Goal: Transaction & Acquisition: Purchase product/service

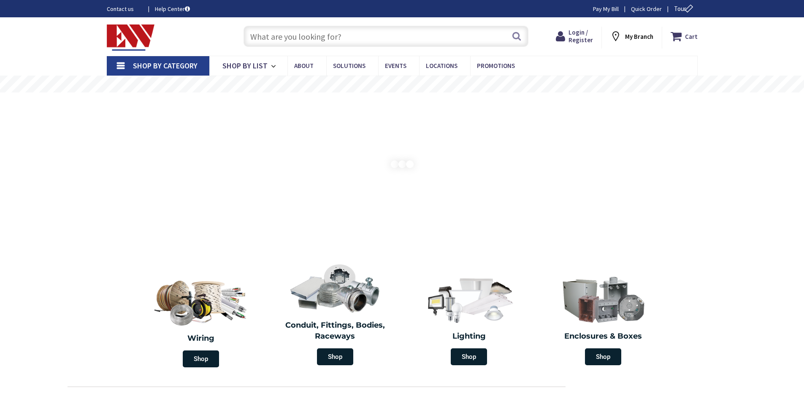
click at [260, 36] on input "text" at bounding box center [385, 36] width 285 height 21
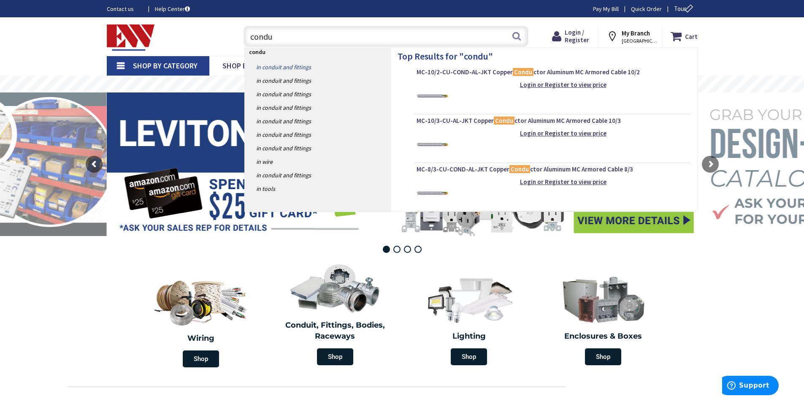
type input "condu"
click at [297, 65] on link "in Conduit and Fittings" at bounding box center [318, 67] width 146 height 14
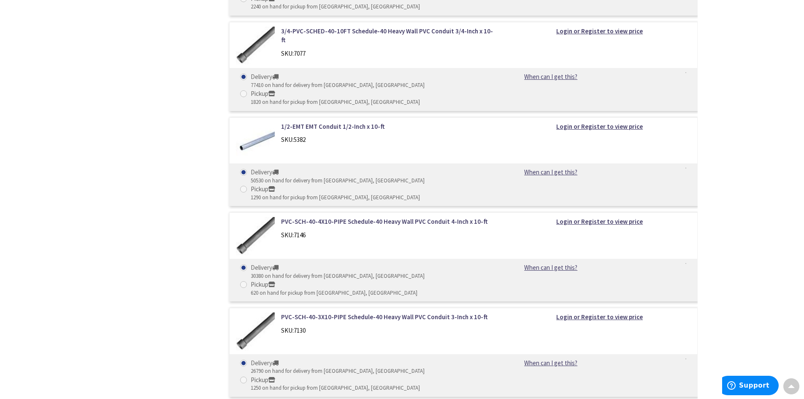
scroll to position [675, 0]
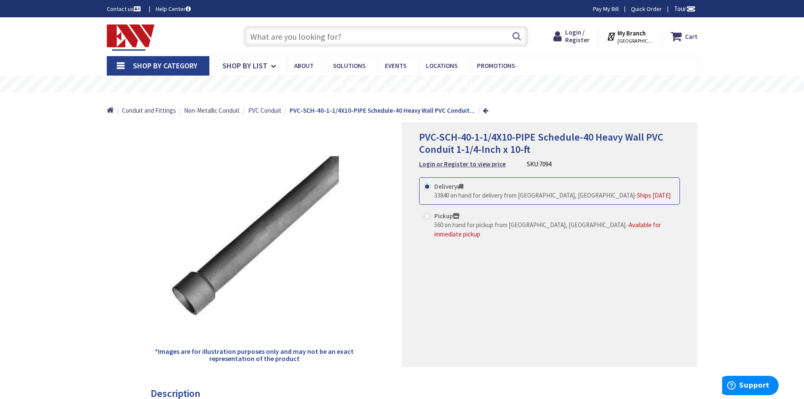
click at [630, 41] on span "[GEOGRAPHIC_DATA], [GEOGRAPHIC_DATA]" at bounding box center [635, 41] width 36 height 7
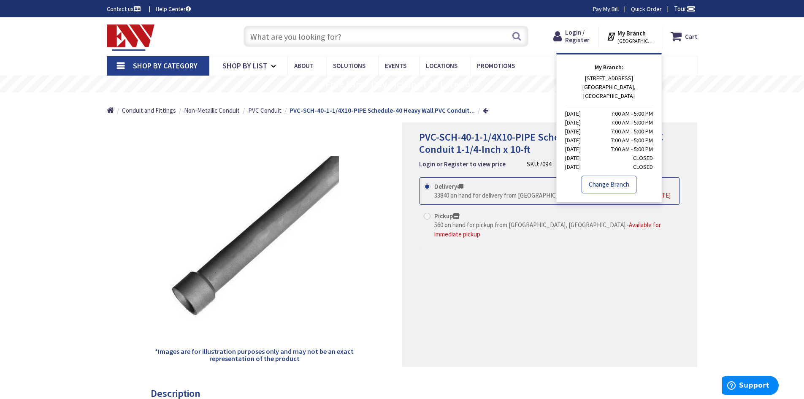
click at [604, 176] on link "Change Branch" at bounding box center [609, 185] width 55 height 18
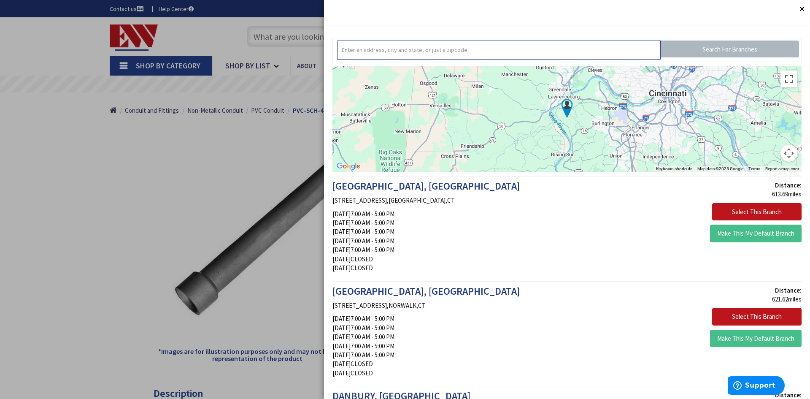
click at [419, 56] on input "text" at bounding box center [499, 50] width 324 height 19
click at [636, 56] on input "06415" at bounding box center [499, 50] width 324 height 19
type input "06415"
click at [721, 45] on input "Search For Branches" at bounding box center [730, 49] width 139 height 17
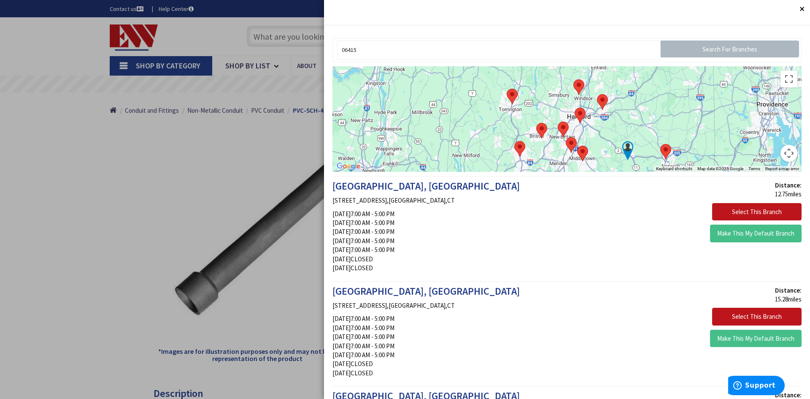
drag, startPoint x: 590, startPoint y: 129, endPoint x: 585, endPoint y: 146, distance: 18.4
click at [585, 146] on div at bounding box center [567, 118] width 469 height 105
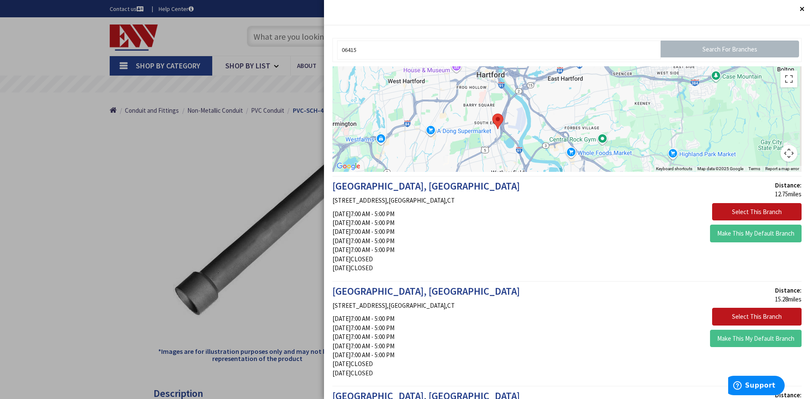
drag, startPoint x: 678, startPoint y: 111, endPoint x: 643, endPoint y: 145, distance: 48.6
click at [643, 145] on div at bounding box center [567, 118] width 469 height 105
click at [491, 115] on area at bounding box center [491, 115] width 0 height 0
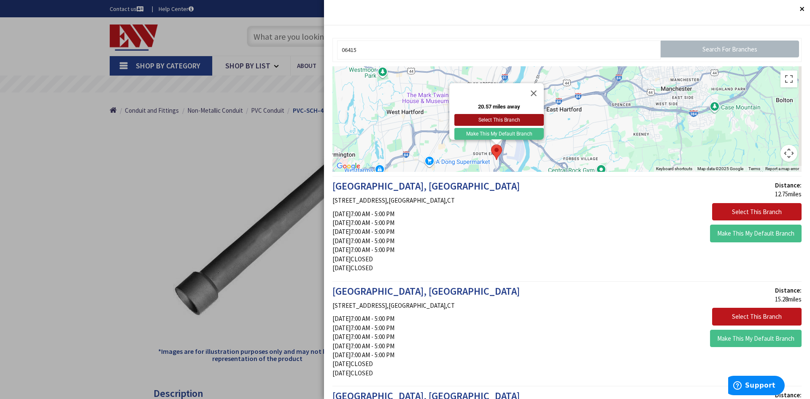
click at [494, 114] on button "Select This Branch" at bounding box center [498, 120] width 89 height 12
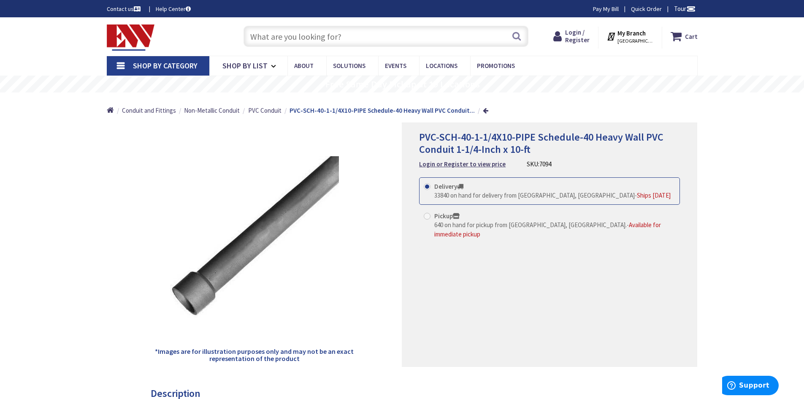
click at [429, 218] on span at bounding box center [427, 216] width 7 height 7
click at [429, 218] on input "Pickup 640 on hand for pickup from Hartford, CT. - Available for immediate pick…" at bounding box center [428, 215] width 5 height 5
radio input "true"
click at [581, 24] on div "Cart My Cart Close You have no items in your shopping cart. My Branch HARTFORD,…" at bounding box center [628, 35] width 151 height 26
click at [573, 32] on span "Login / Register" at bounding box center [577, 36] width 24 height 16
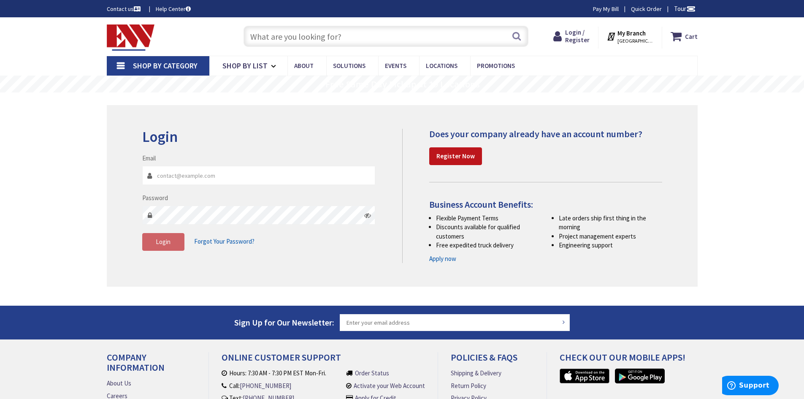
click at [177, 176] on input "Email" at bounding box center [258, 175] width 233 height 19
type input "[EMAIL_ADDRESS][DOMAIN_NAME]"
click at [455, 153] on strong "Register Now" at bounding box center [455, 156] width 38 height 8
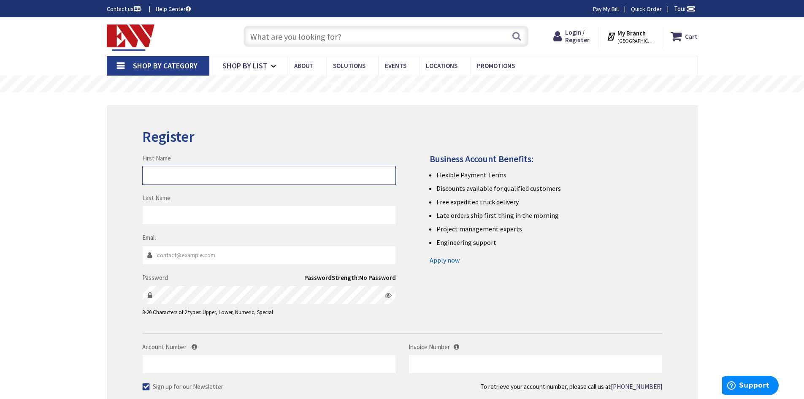
click at [226, 176] on input "First Name" at bounding box center [269, 175] width 254 height 19
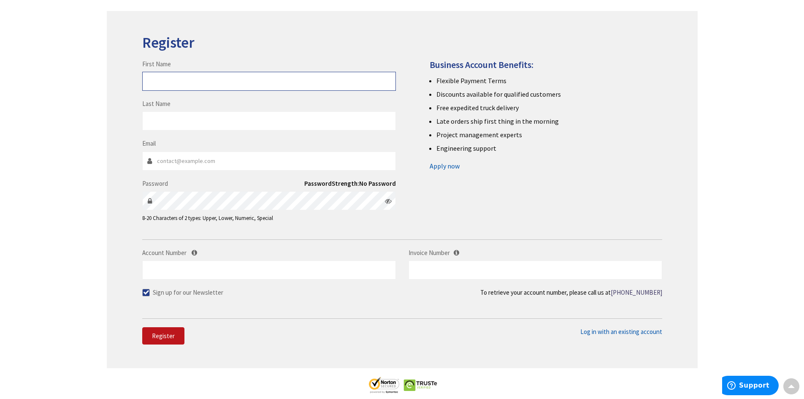
scroll to position [84, 0]
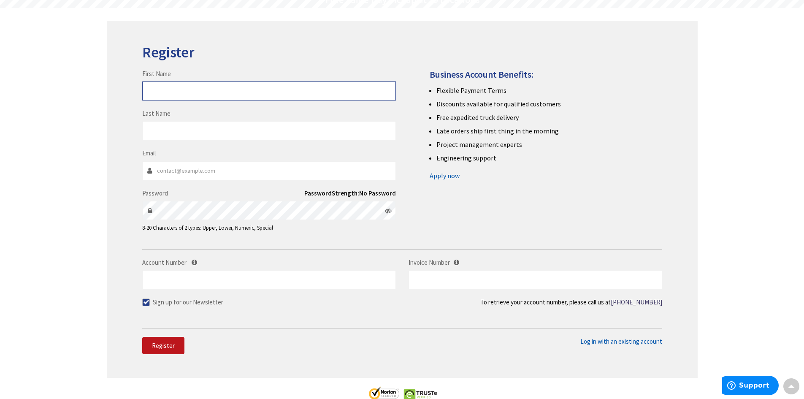
click at [236, 89] on input "First Name" at bounding box center [269, 90] width 254 height 19
type input "Kurt"
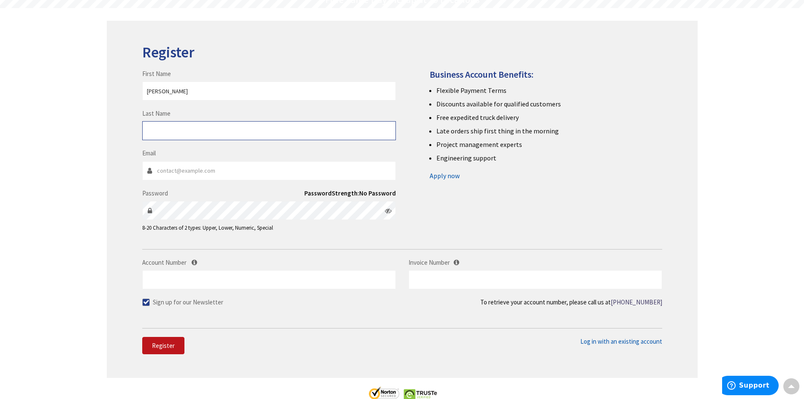
click at [181, 133] on input "Last Name" at bounding box center [269, 130] width 254 height 19
type input "Petitti"
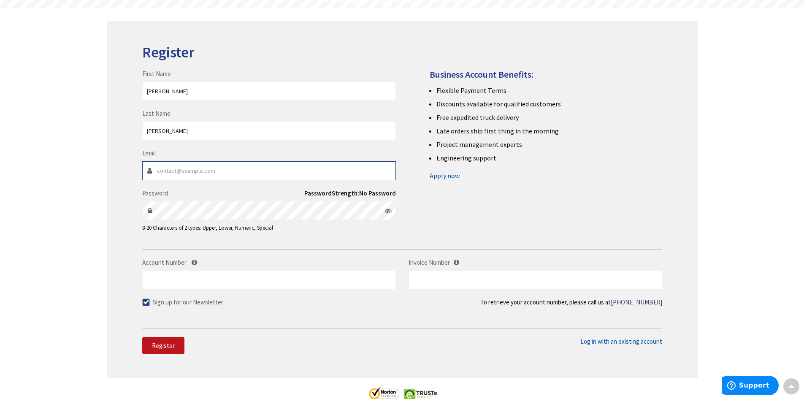
click at [205, 173] on input "Email" at bounding box center [269, 170] width 254 height 19
type input "kurt7374@att.net"
click at [144, 303] on span at bounding box center [146, 302] width 8 height 8
click at [144, 303] on input "Sign up for our Newsletter" at bounding box center [146, 301] width 5 height 5
checkbox input "false"
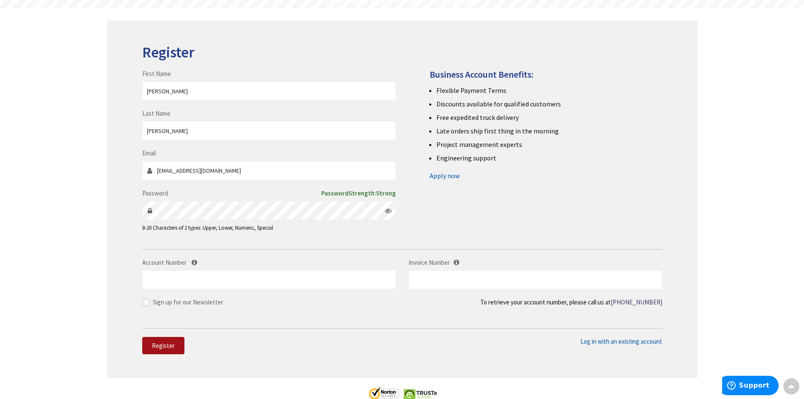
click at [154, 350] on button "Register" at bounding box center [163, 346] width 42 height 18
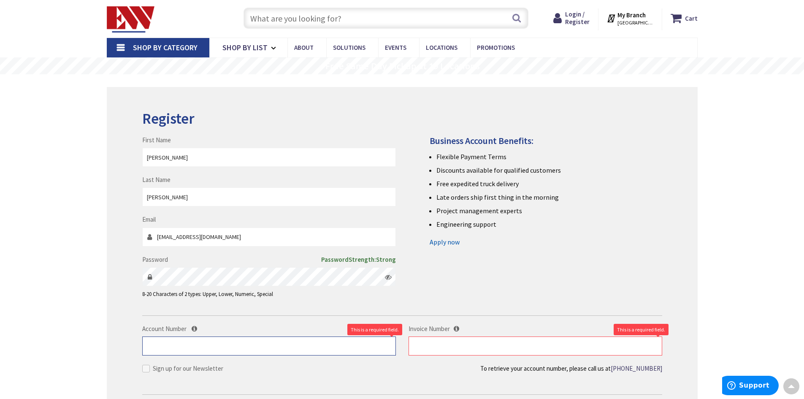
scroll to position [0, 0]
